Goal: Communication & Community: Connect with others

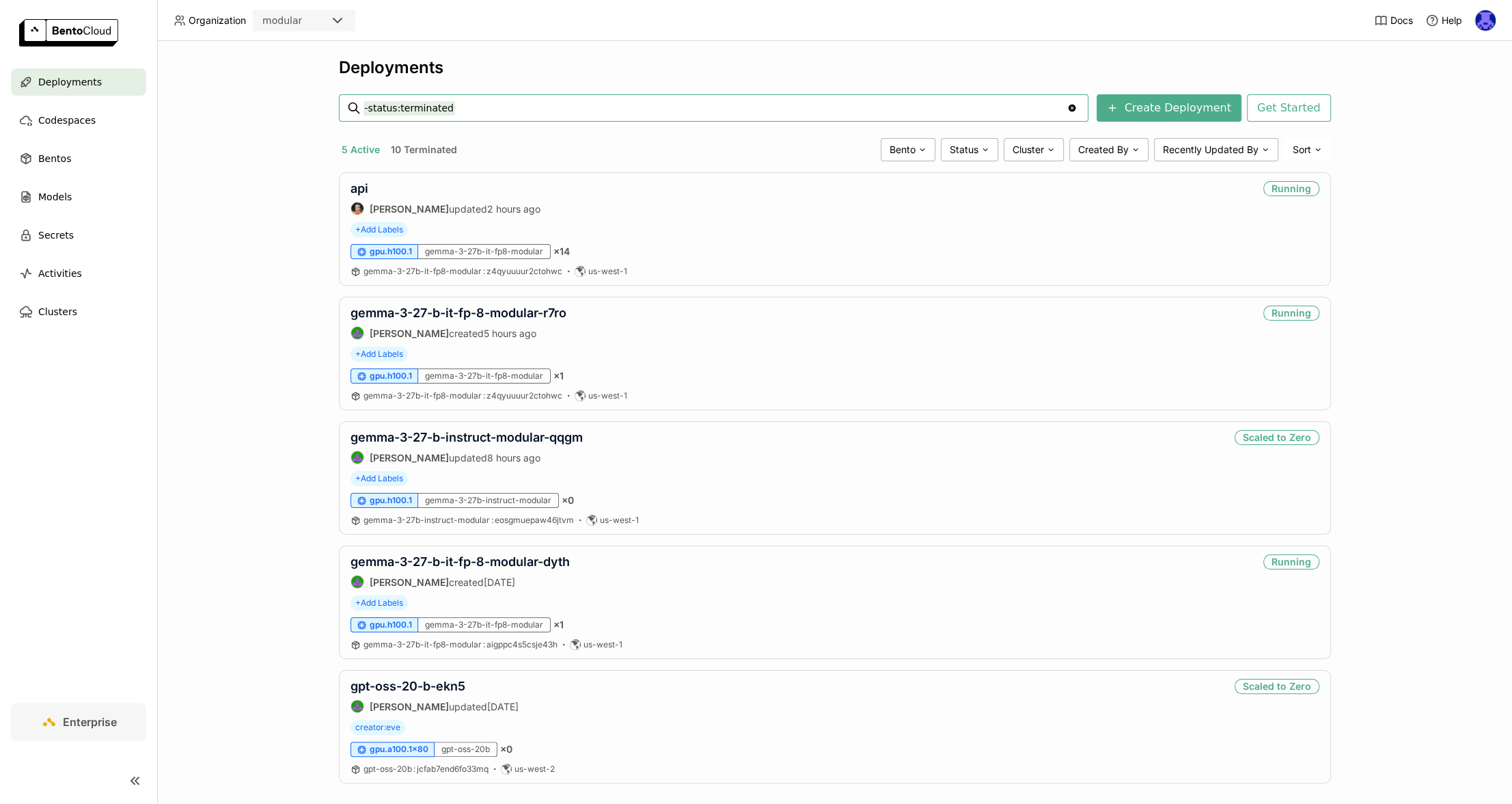
click at [1480, 23] on img at bounding box center [1485, 20] width 20 height 20
click at [1463, 58] on span "Members" at bounding box center [1458, 52] width 39 height 12
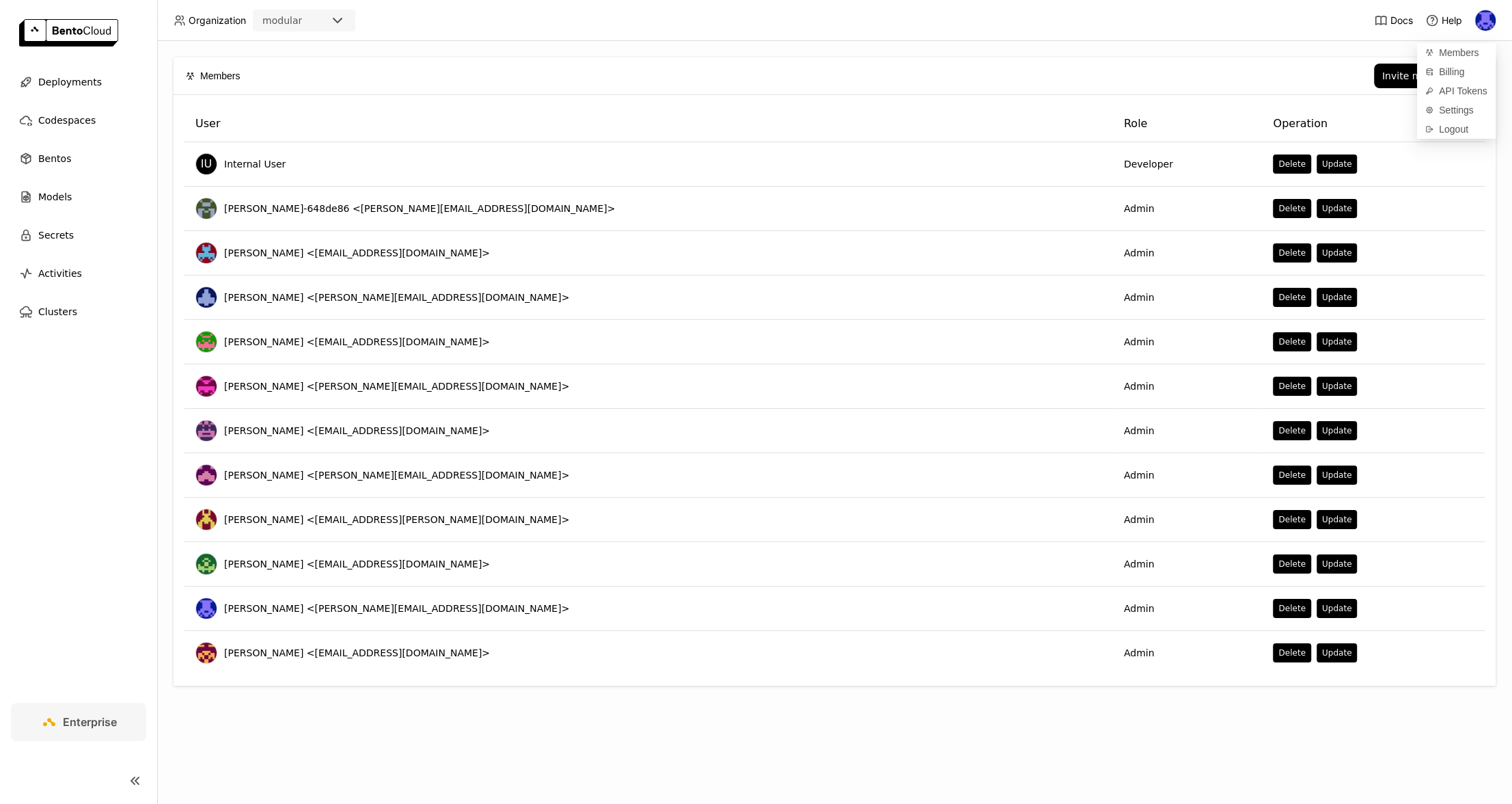
click at [1264, 67] on div "Invite new member" at bounding box center [869, 75] width 1230 height 25
click at [1424, 71] on div "Invite new member" at bounding box center [1428, 76] width 93 height 11
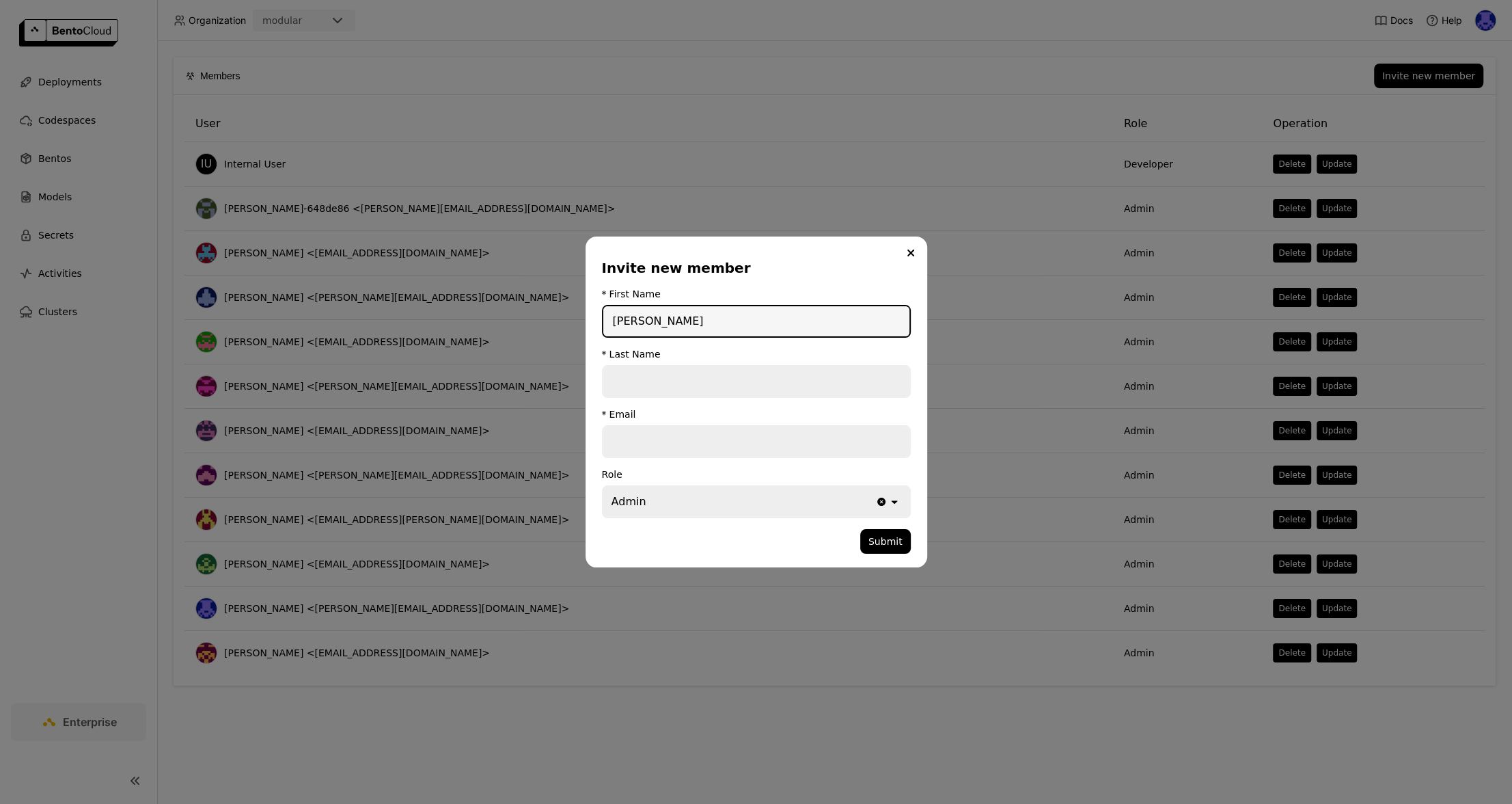
type input "[PERSON_NAME]"
click at [745, 443] on input "dialog" at bounding box center [756, 441] width 306 height 30
paste input "[PERSON_NAME][EMAIL_ADDRESS][DOMAIN_NAME]"
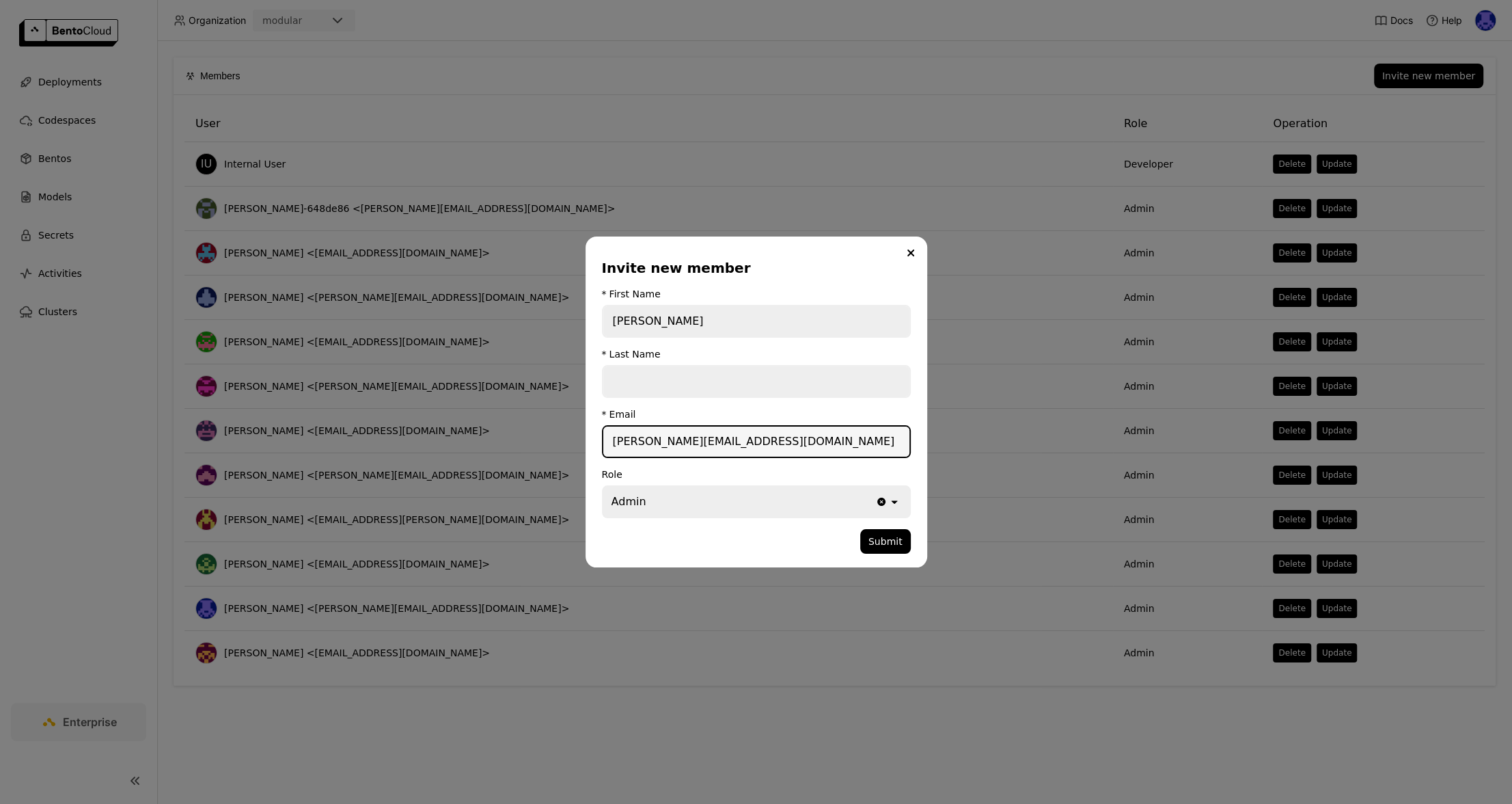
type input "[PERSON_NAME][EMAIL_ADDRESS][DOMAIN_NAME]"
click at [757, 380] on input "dialog" at bounding box center [756, 381] width 306 height 30
type input "B"
click at [791, 512] on div "Admin" at bounding box center [739, 501] width 272 height 30
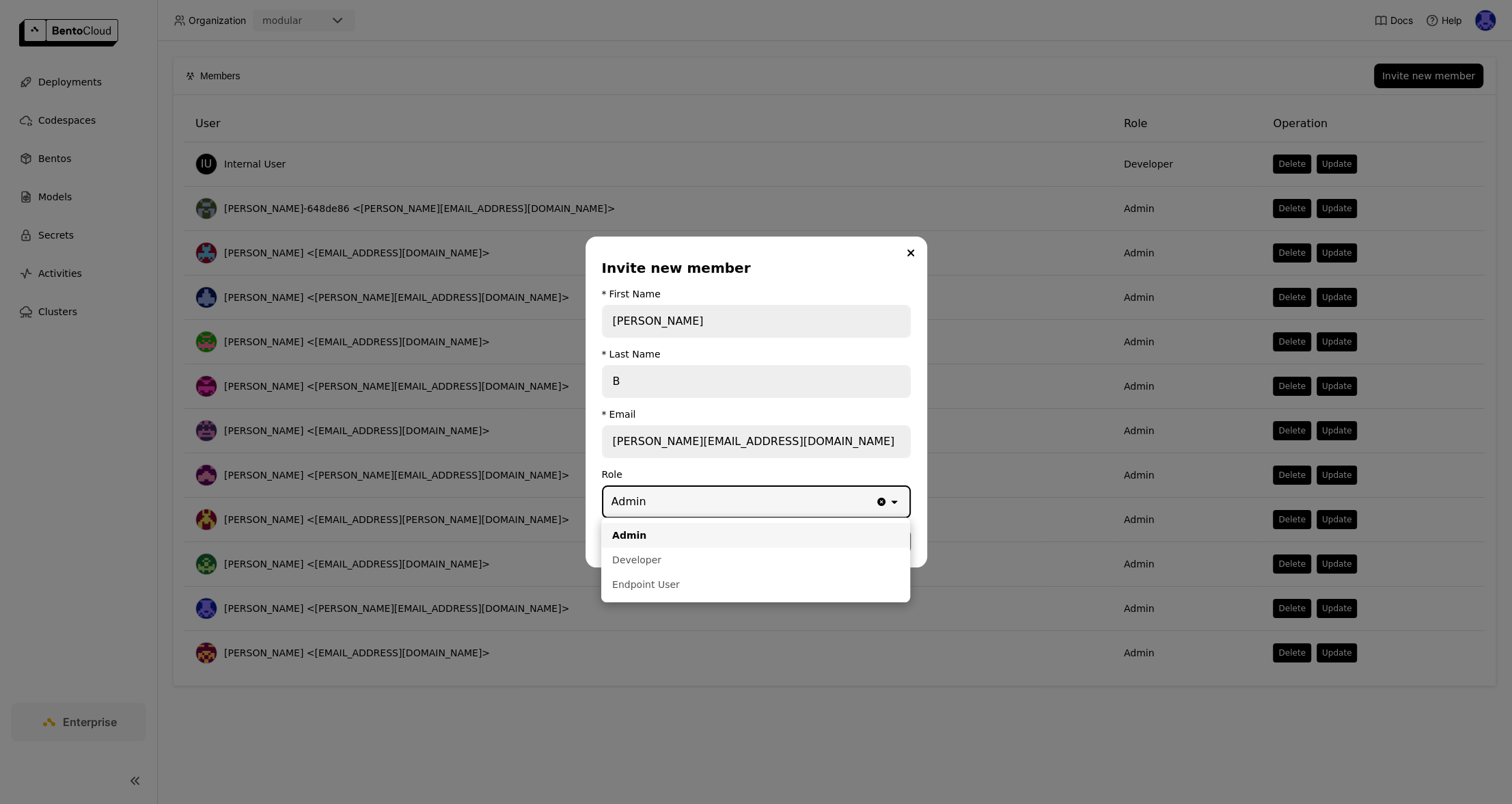
click at [752, 453] on input "[PERSON_NAME][EMAIL_ADDRESS][DOMAIN_NAME]" at bounding box center [756, 441] width 306 height 30
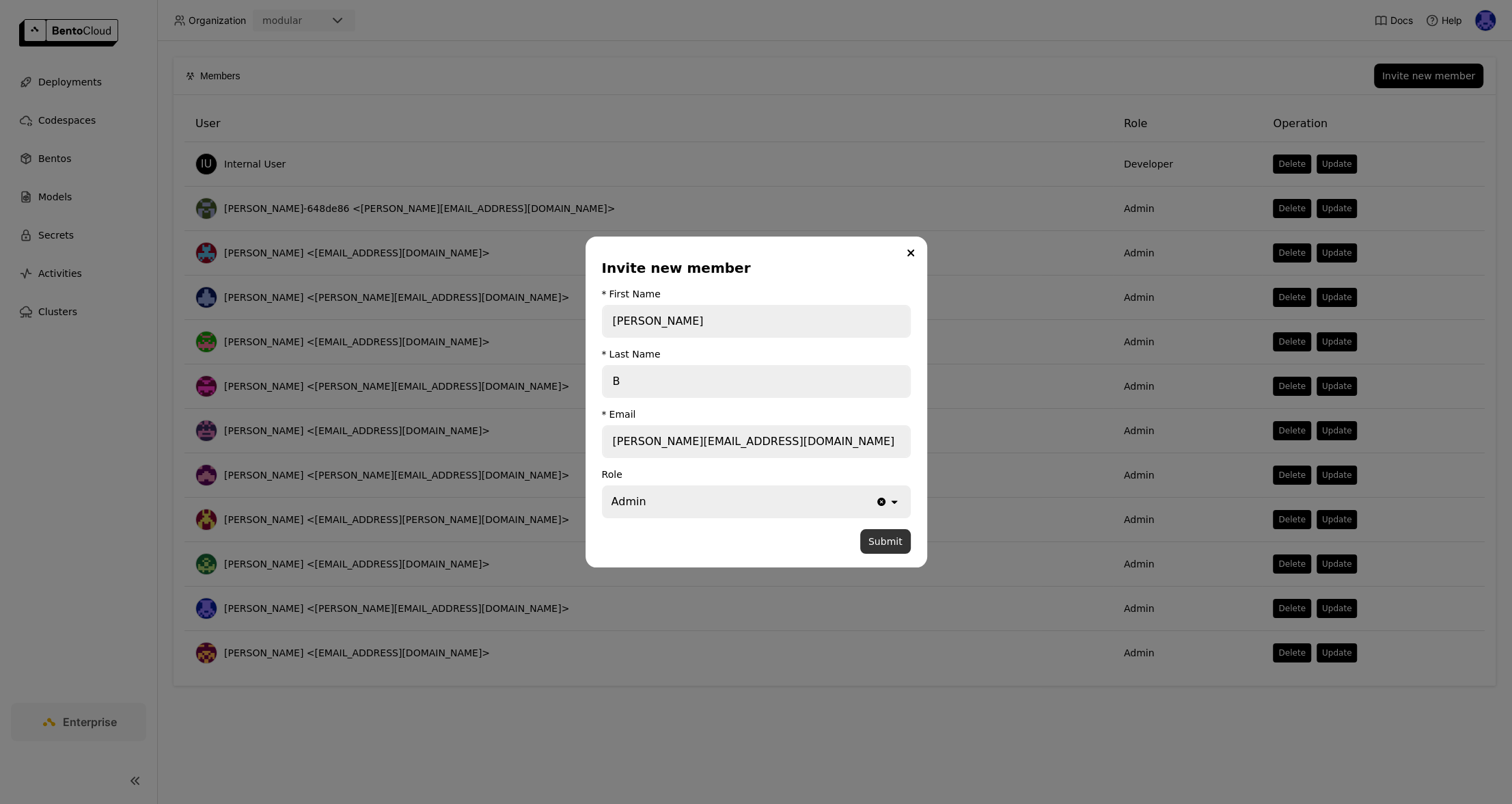
click at [882, 544] on button "Submit" at bounding box center [884, 541] width 50 height 25
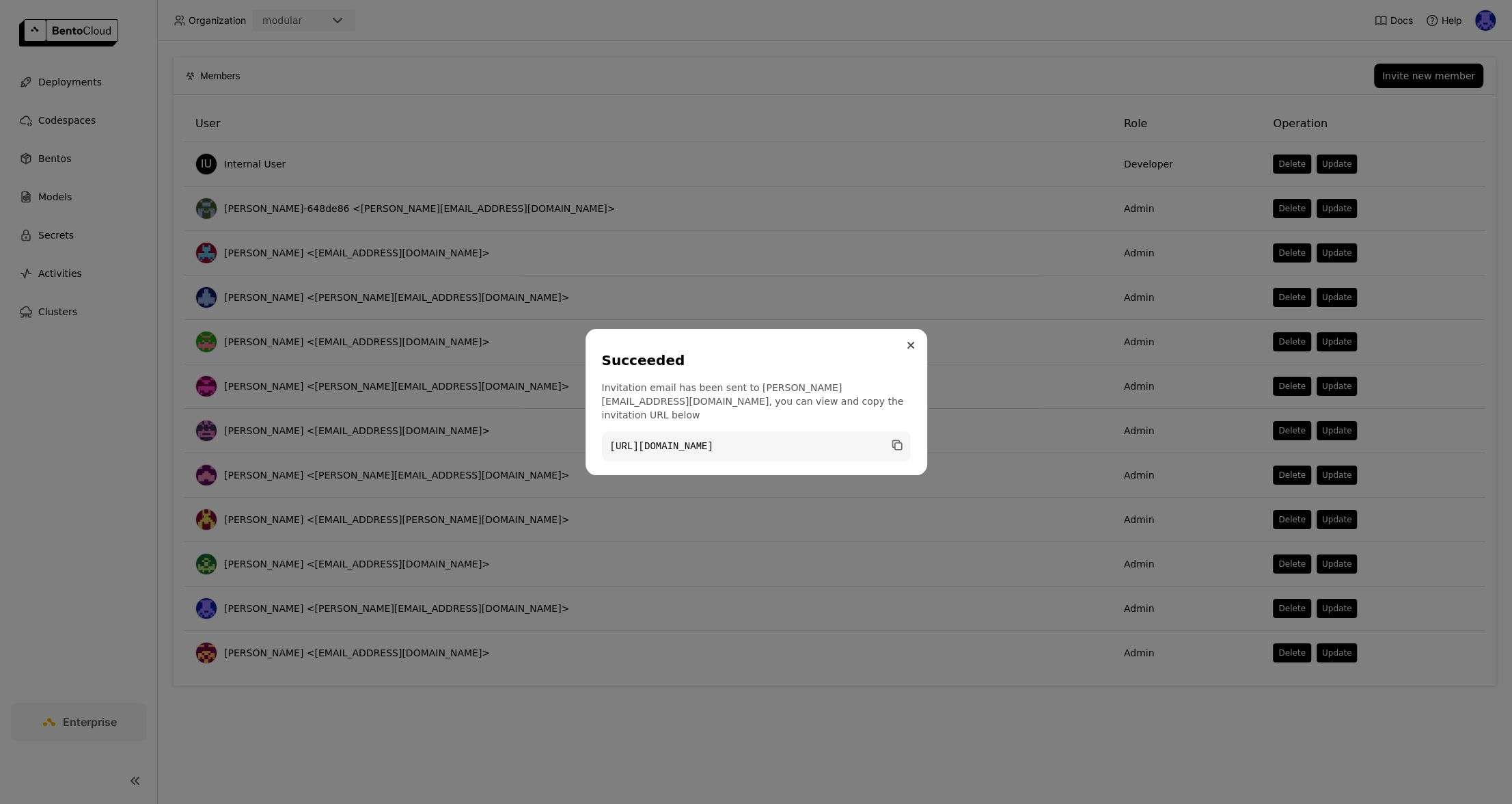
click at [905, 350] on button "Close" at bounding box center [911, 345] width 16 height 17
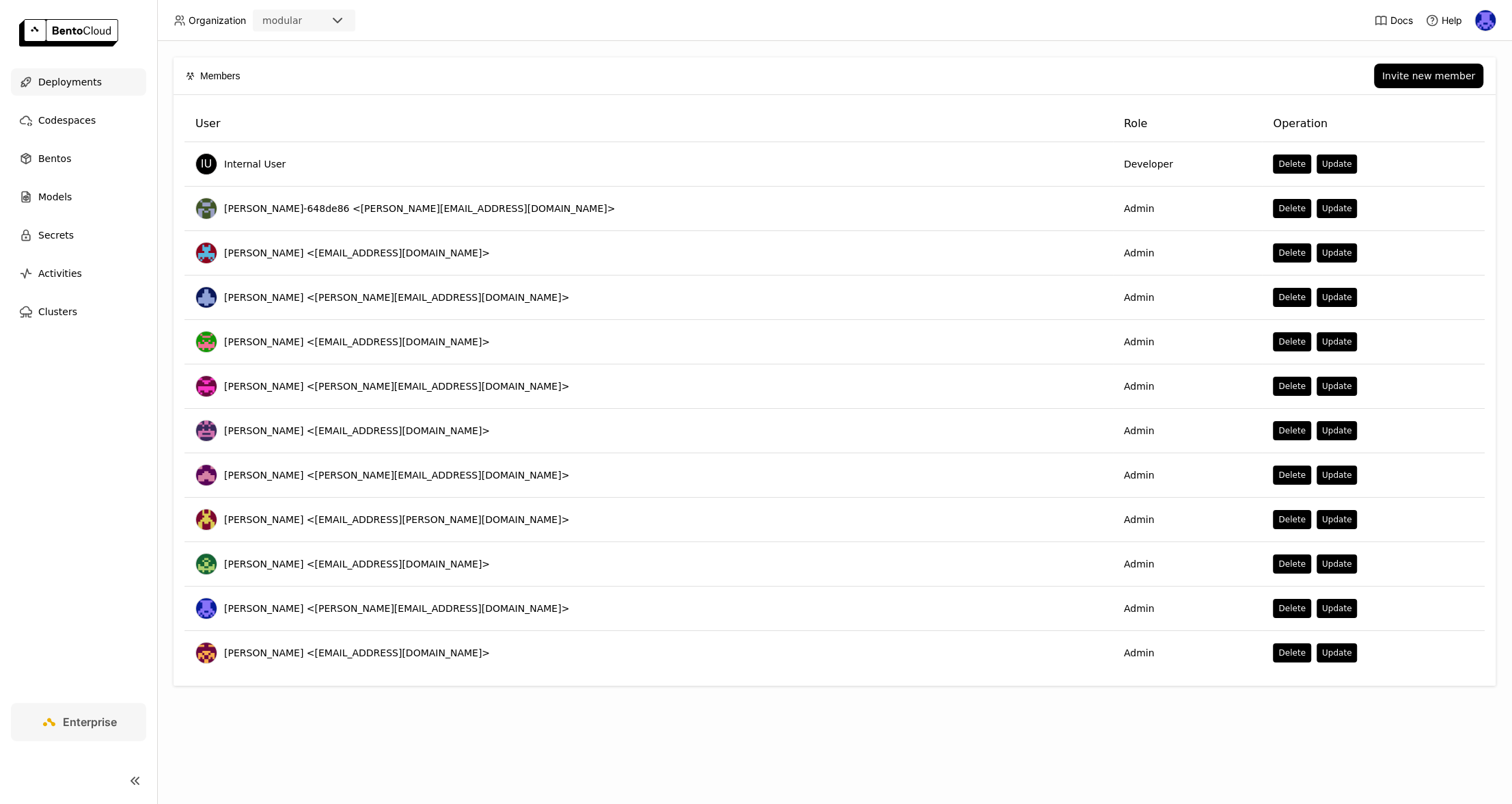
click at [85, 72] on div "Deployments" at bounding box center [79, 83] width 136 height 28
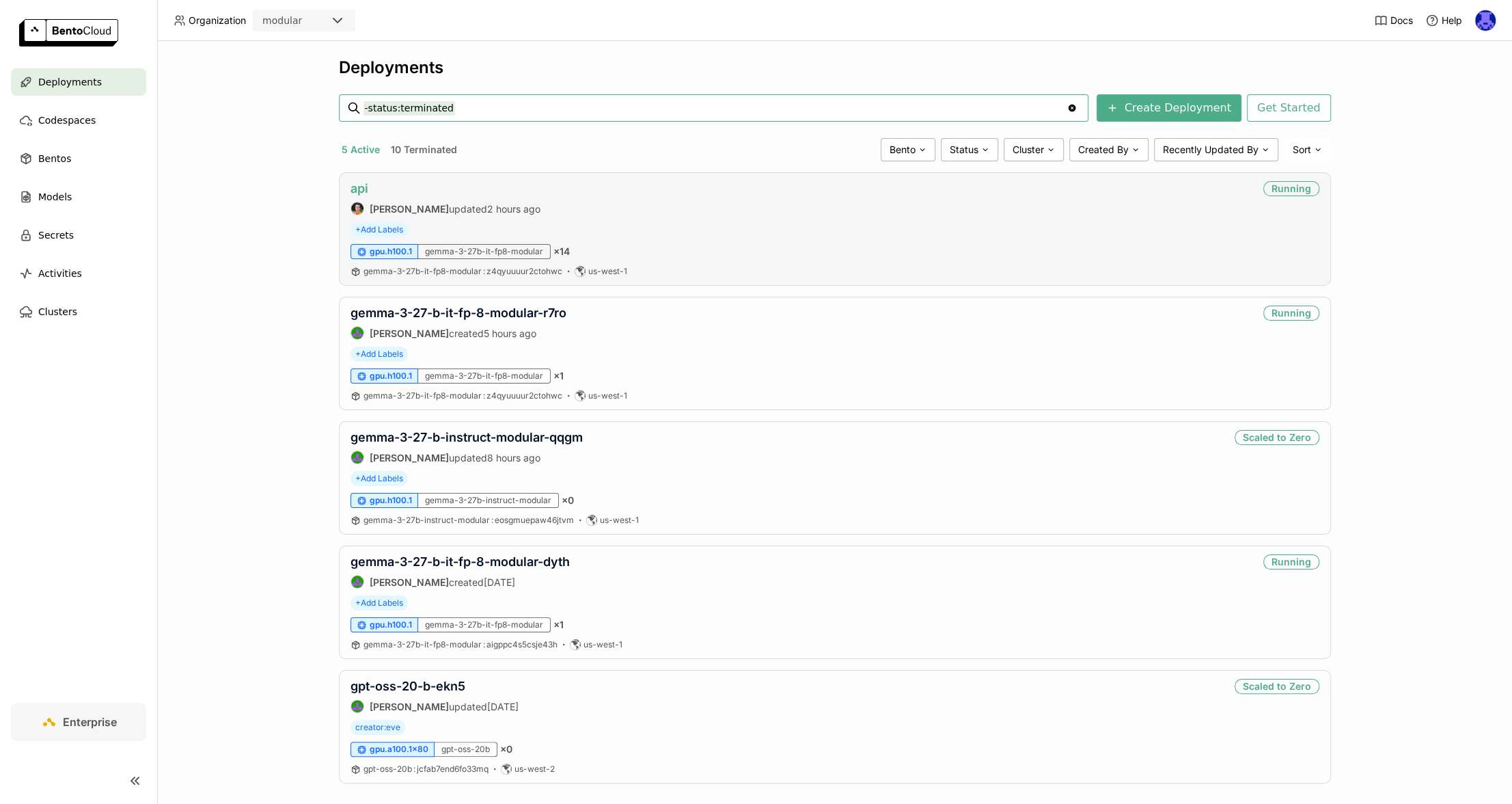
click at [363, 186] on link "api" at bounding box center [358, 189] width 17 height 15
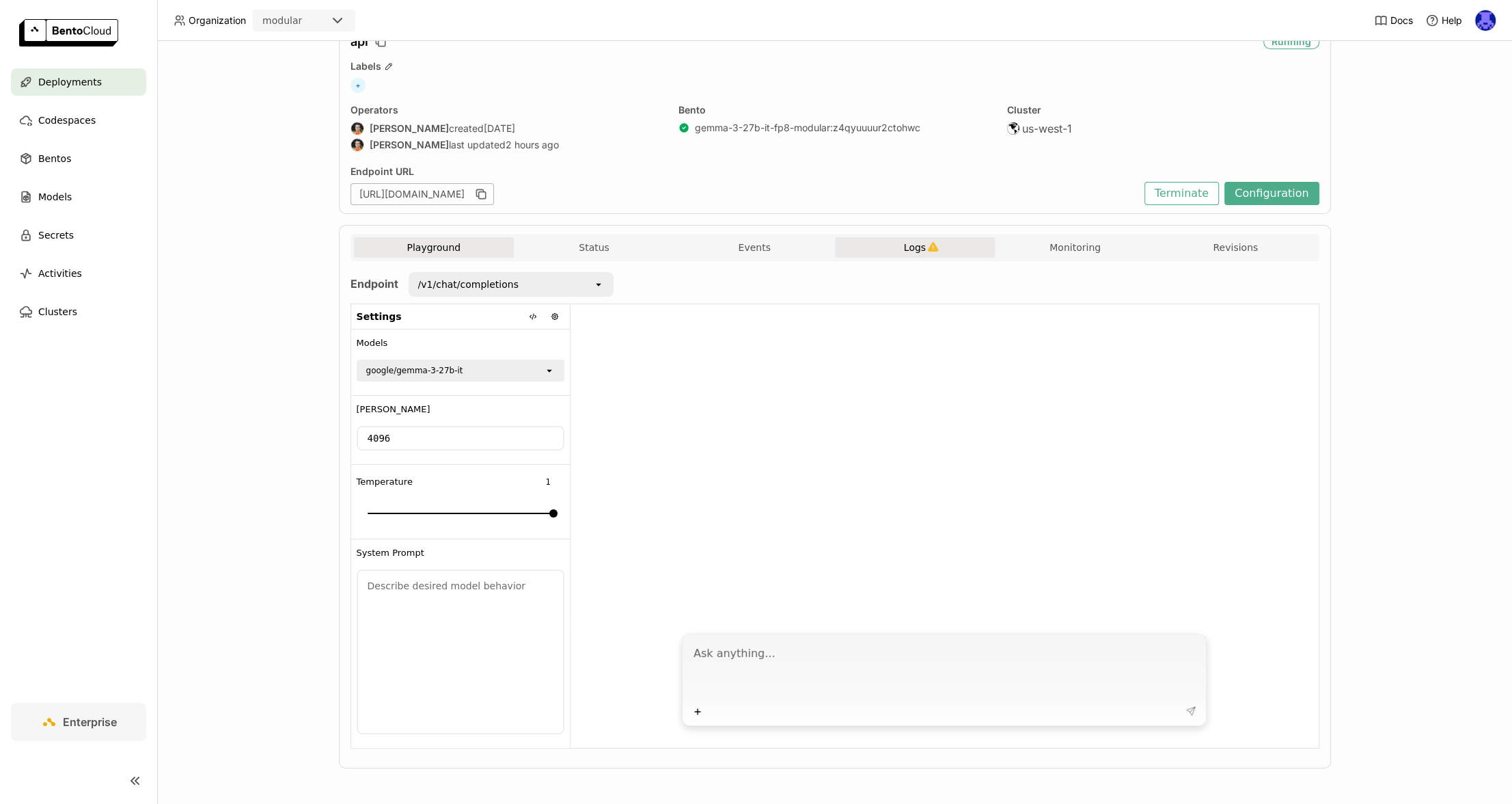
drag, startPoint x: 920, startPoint y: 242, endPoint x: 929, endPoint y: 251, distance: 12.7
click at [920, 242] on span "Logs" at bounding box center [915, 247] width 22 height 12
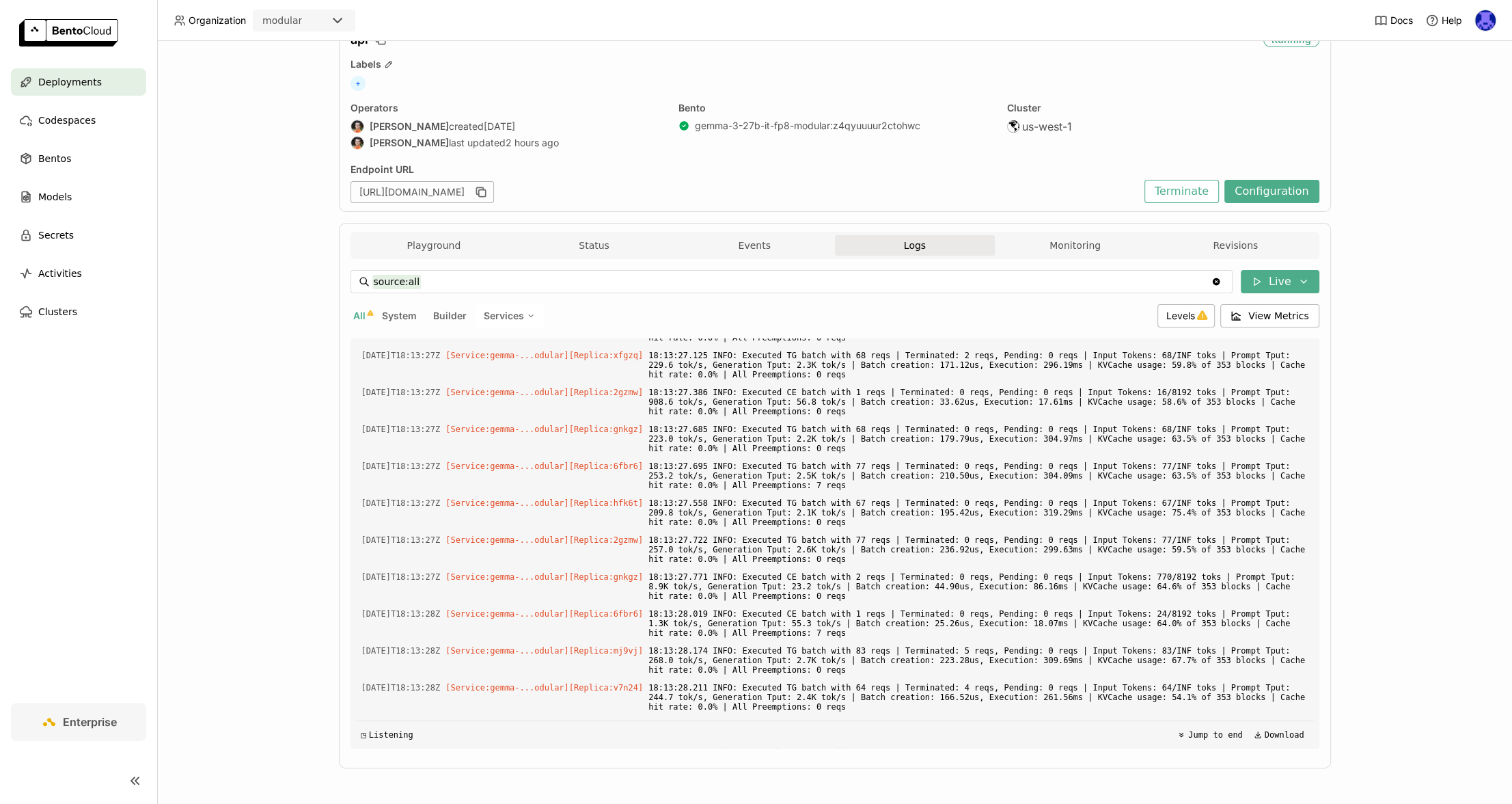
scroll to position [4416, 0]
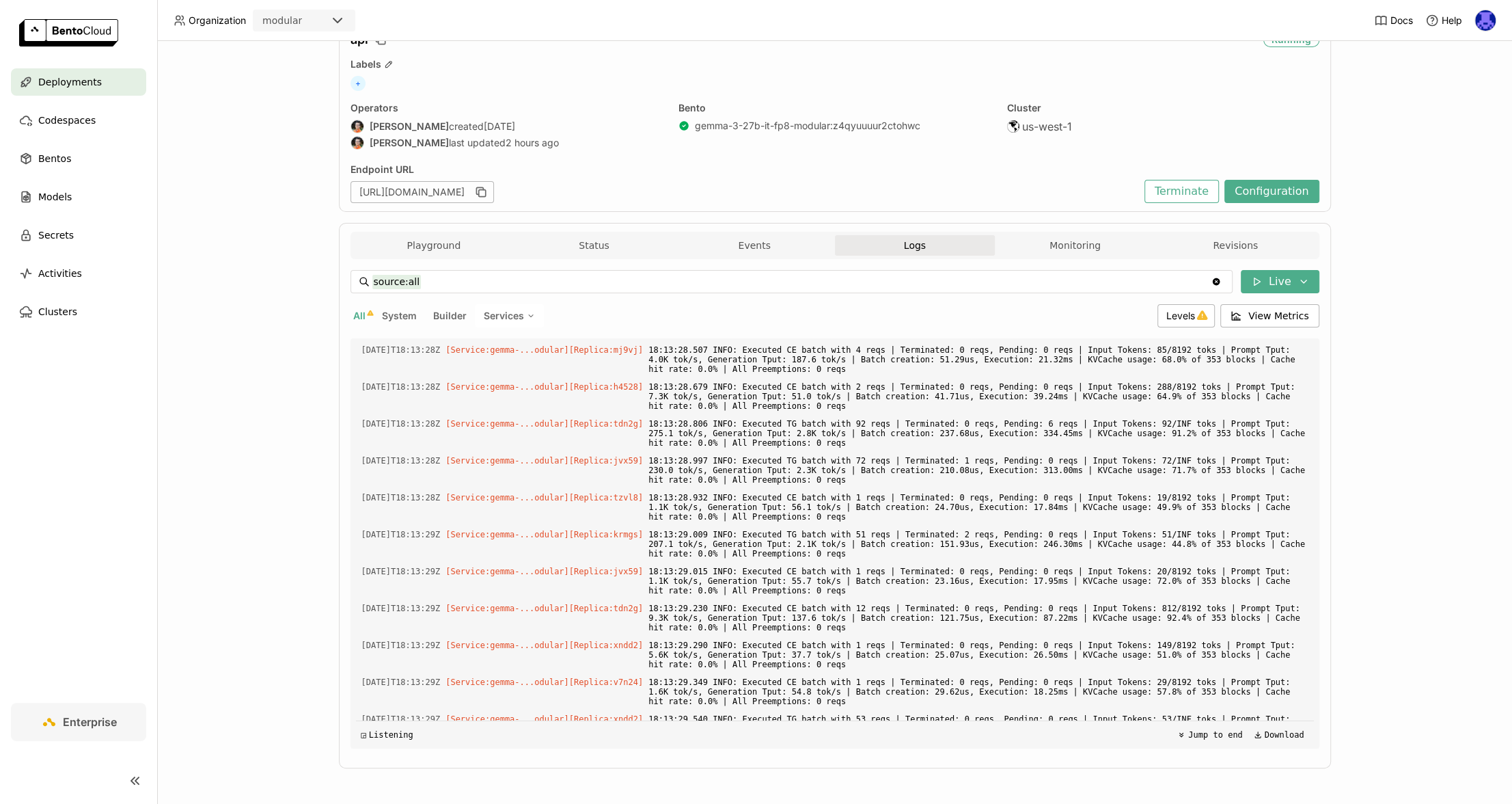
drag, startPoint x: 624, startPoint y: 244, endPoint x: 937, endPoint y: 248, distance: 313.0
click at [629, 245] on button "Status" at bounding box center [594, 245] width 160 height 20
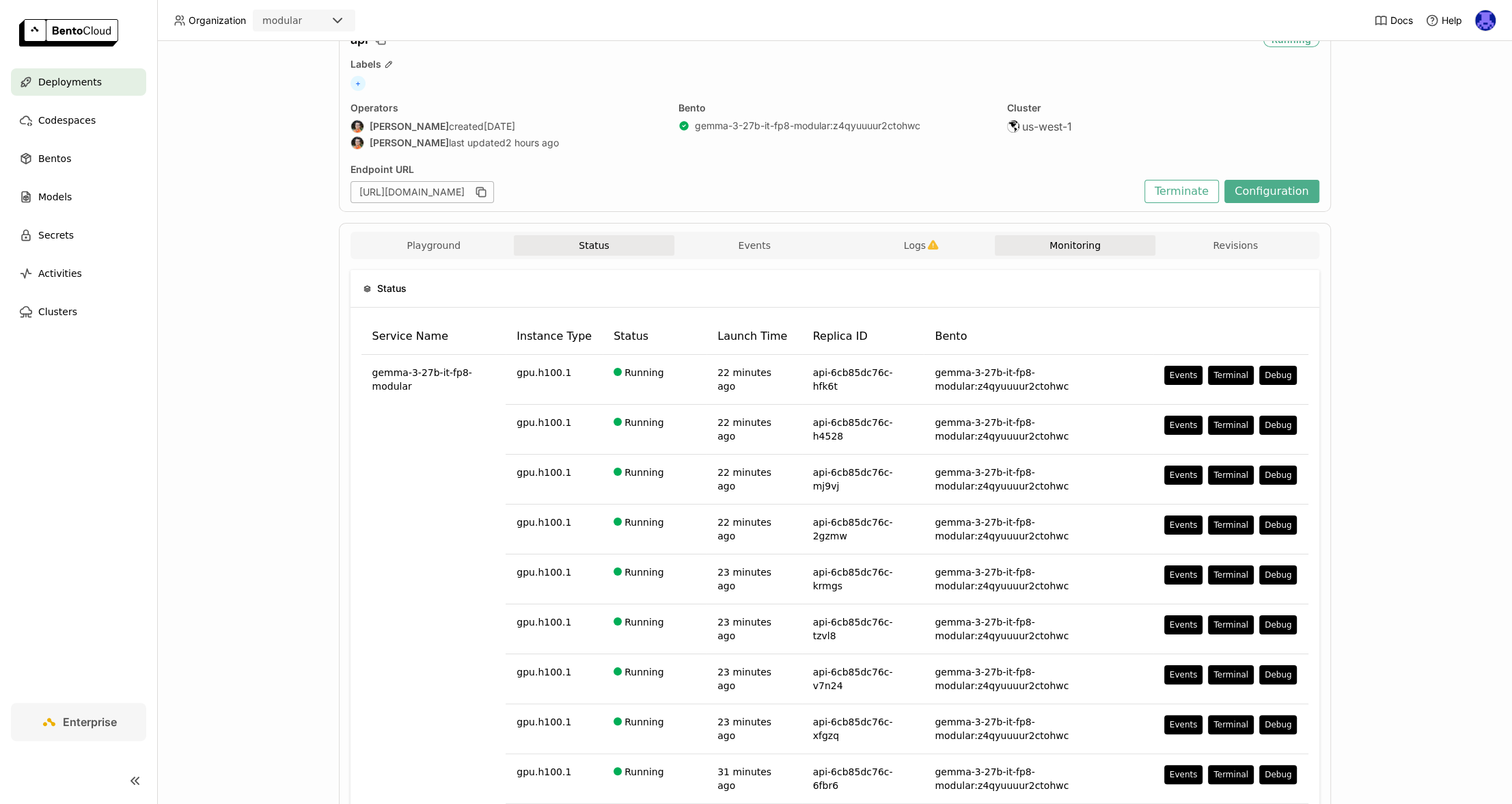
click at [1043, 251] on button "Monitoring" at bounding box center [1074, 245] width 160 height 20
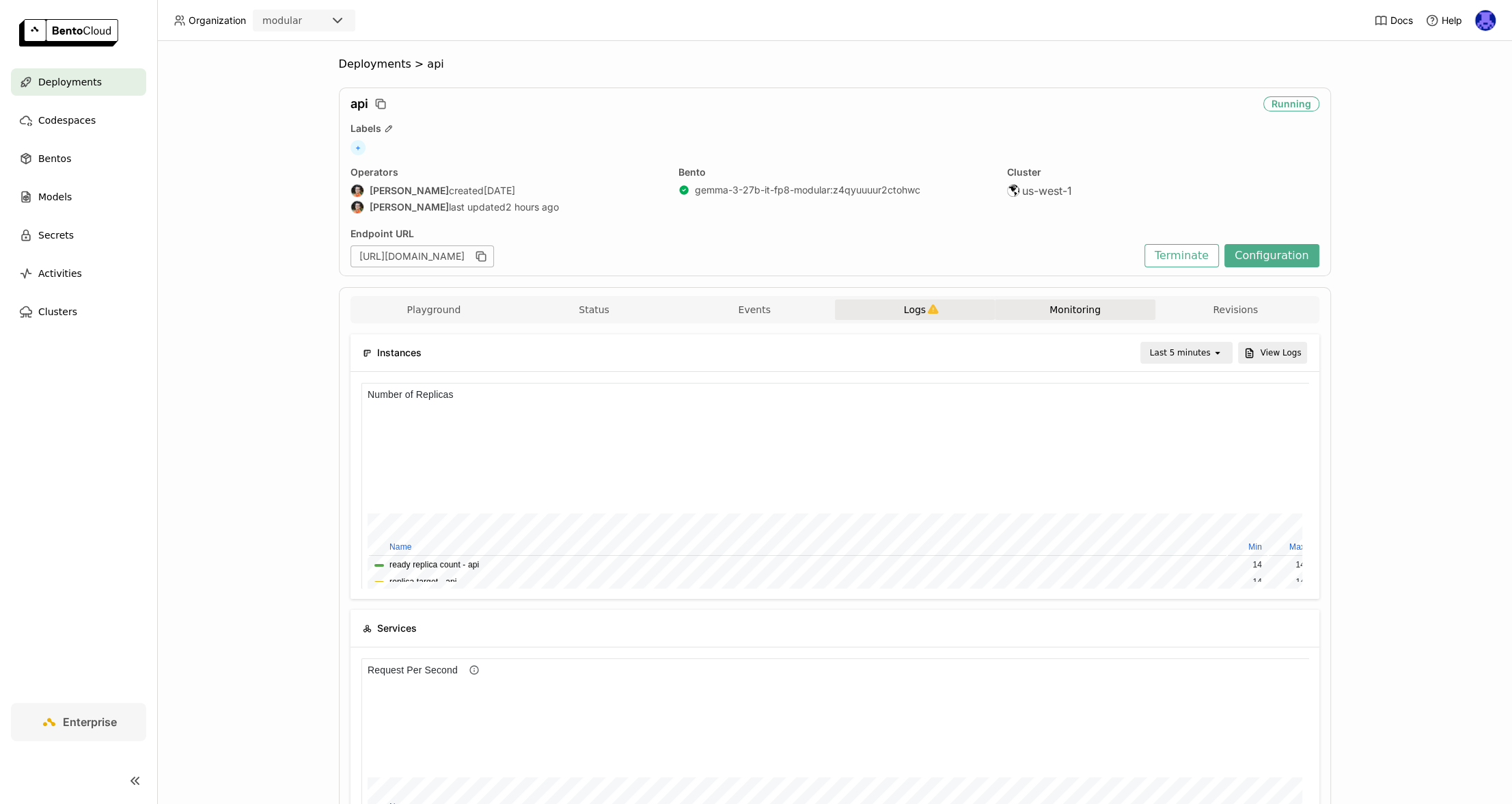
click at [915, 305] on span "Logs" at bounding box center [915, 309] width 22 height 12
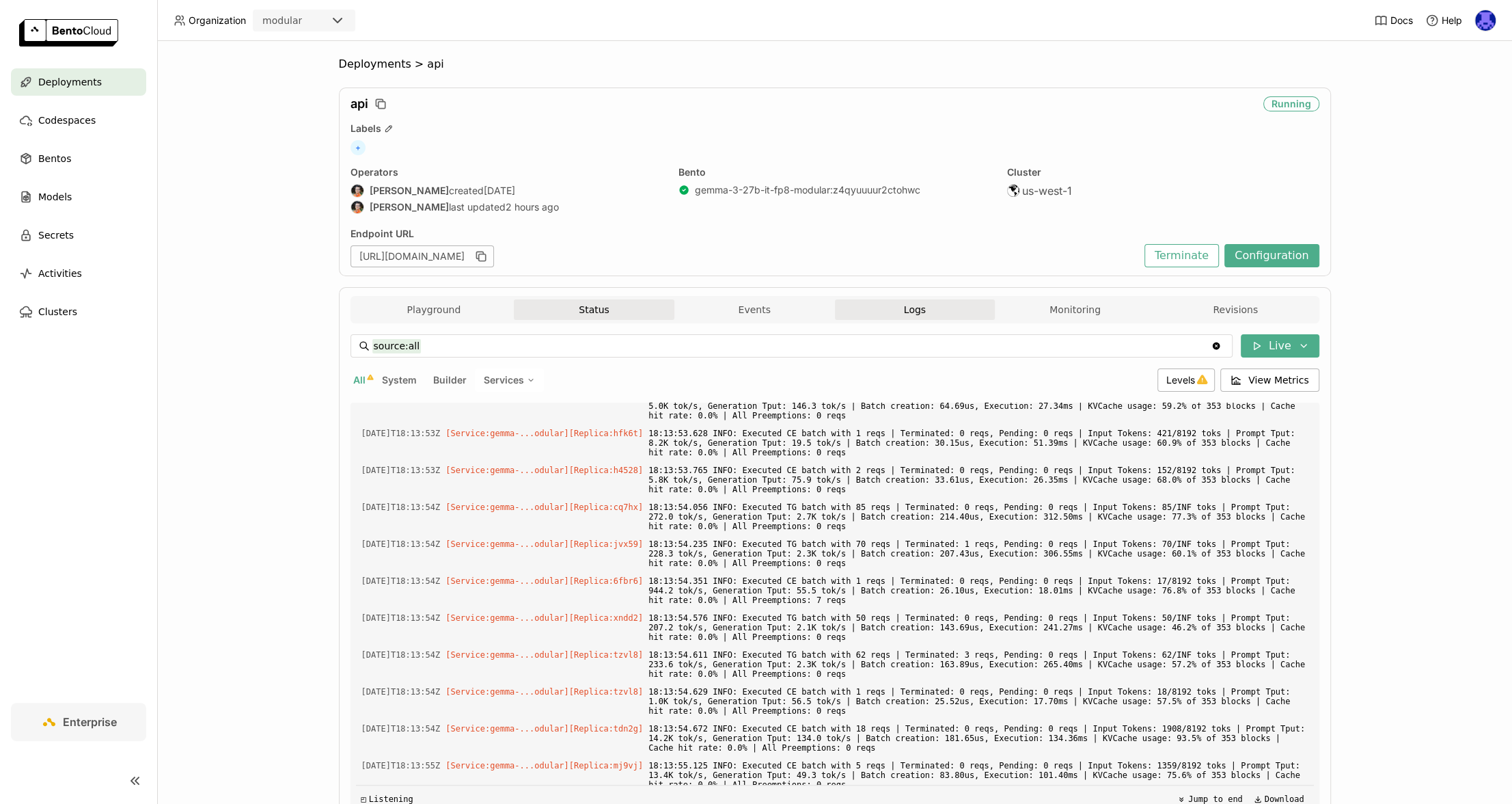
click at [590, 318] on button "Status" at bounding box center [594, 309] width 160 height 20
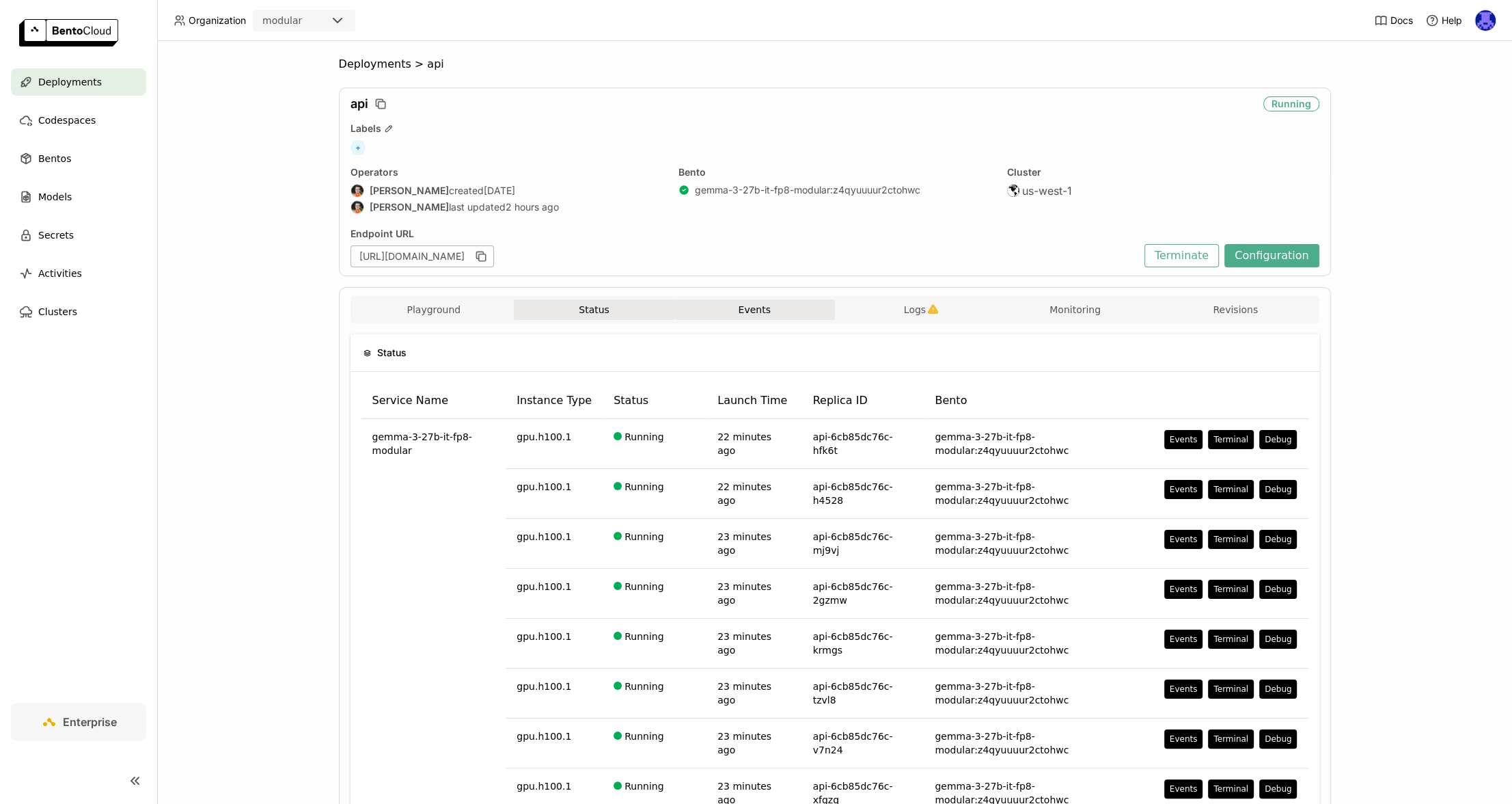
click at [718, 315] on button "Events" at bounding box center [754, 309] width 160 height 20
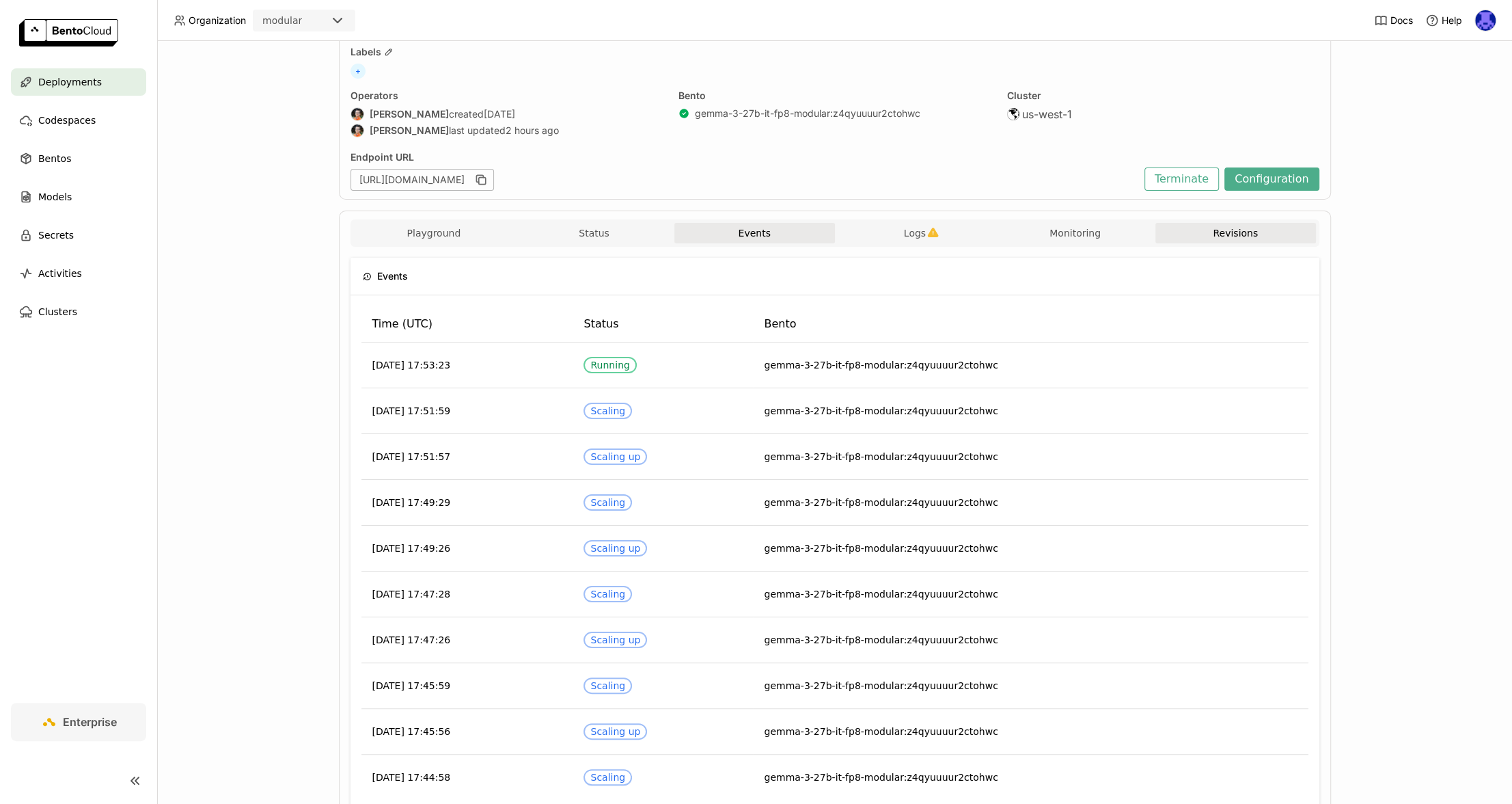
click at [1239, 235] on button "Revisions" at bounding box center [1234, 233] width 160 height 20
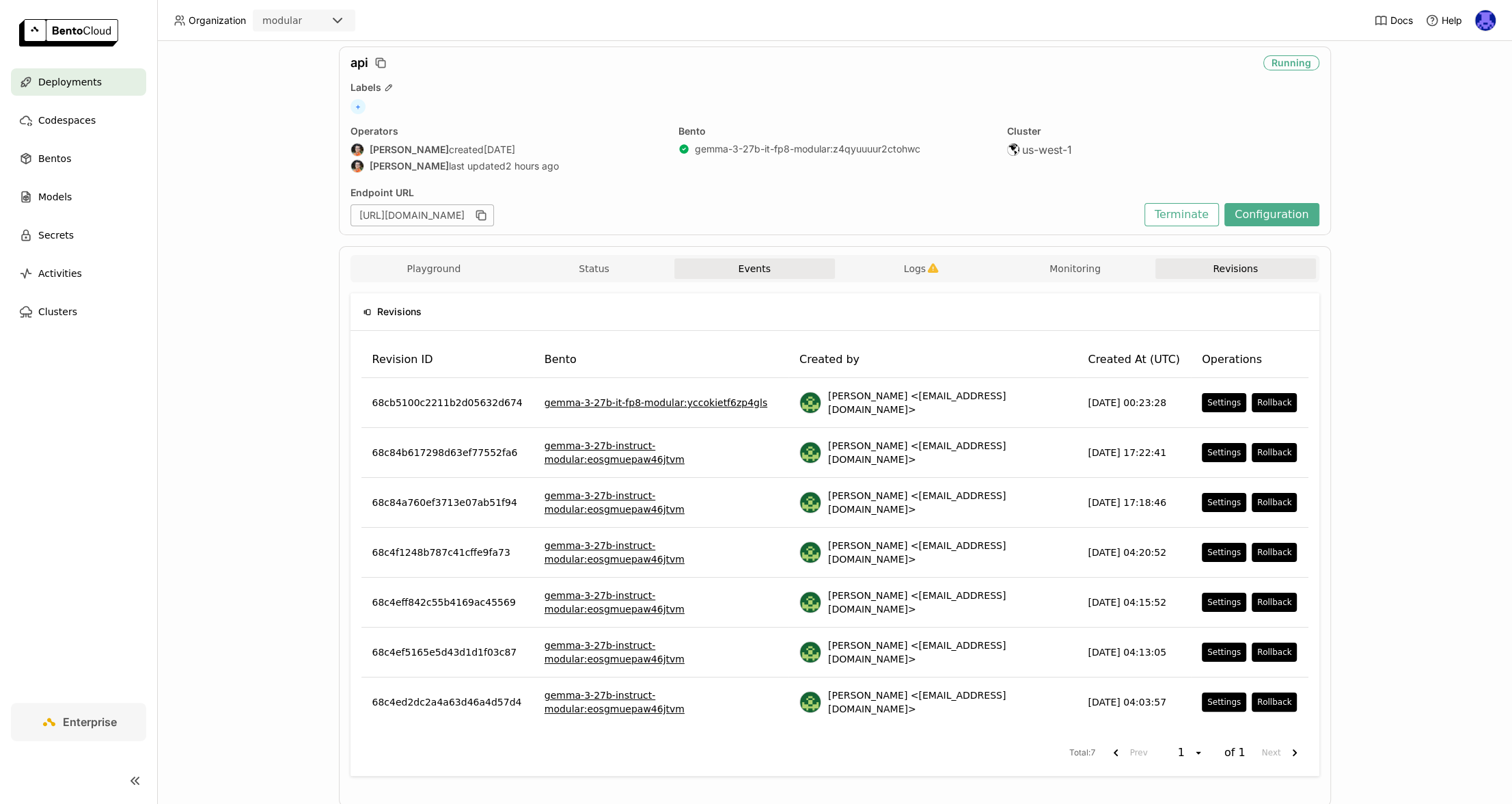
click at [816, 259] on button "Events" at bounding box center [754, 269] width 160 height 20
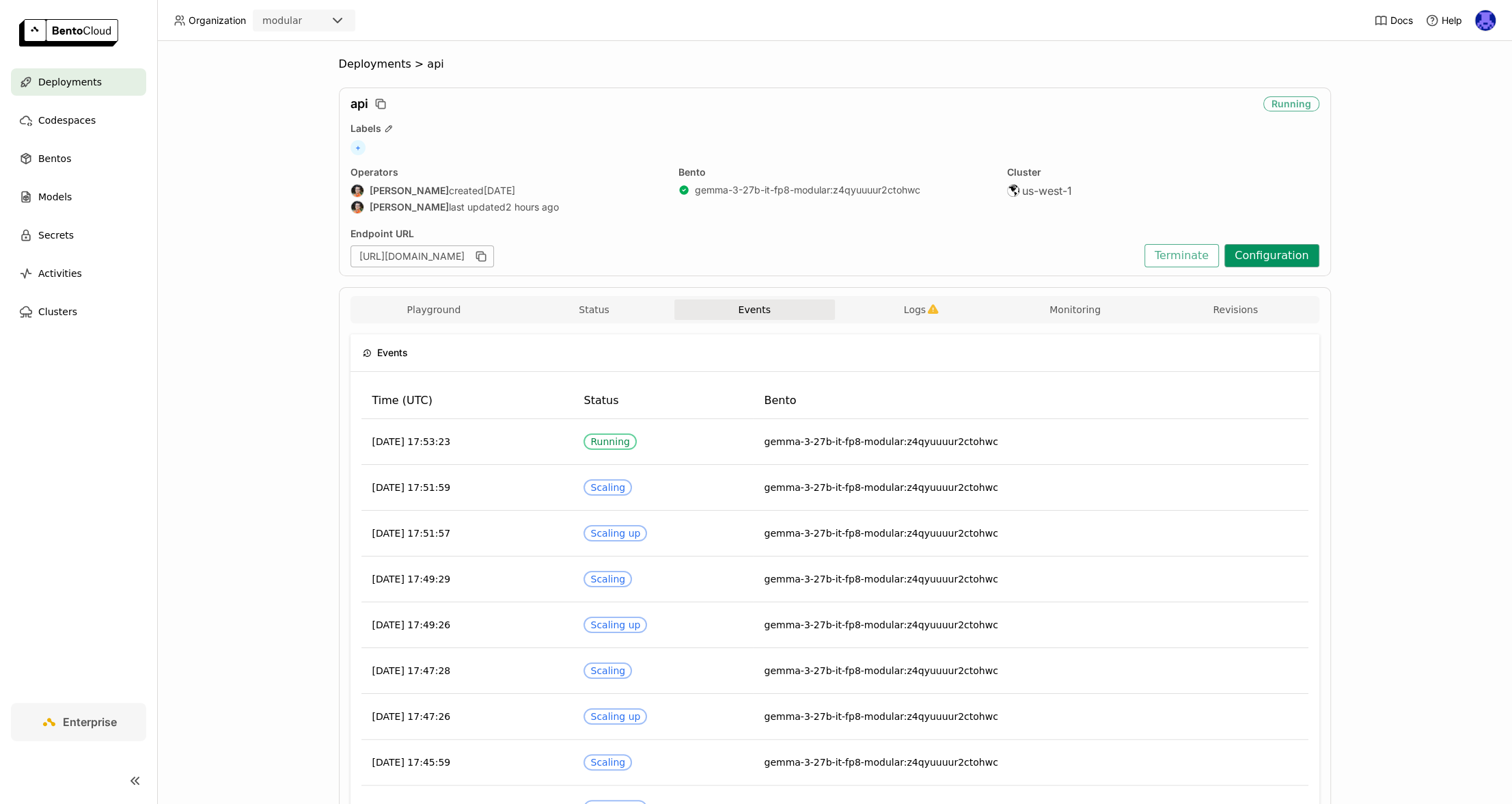
click at [1269, 254] on button "Configuration" at bounding box center [1272, 255] width 95 height 23
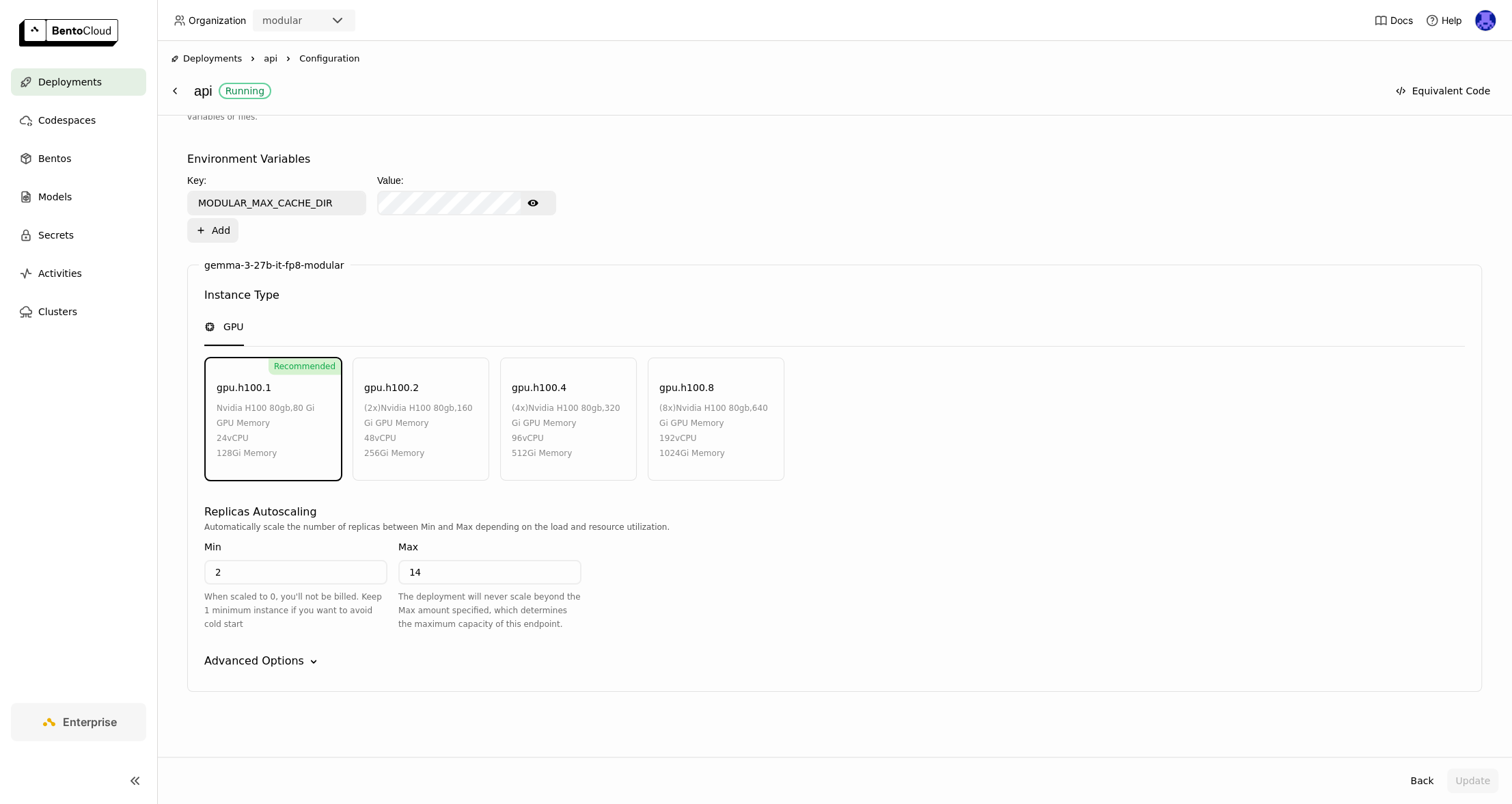
click at [251, 665] on div "Advanced Options" at bounding box center [254, 661] width 100 height 17
